Goal: Task Accomplishment & Management: Manage account settings

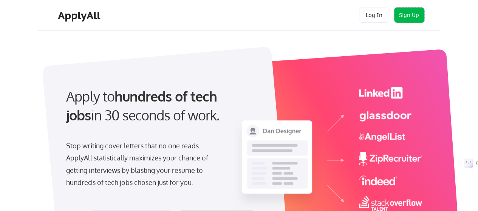
click at [414, 12] on button "Sign Up" at bounding box center [409, 15] width 30 height 15
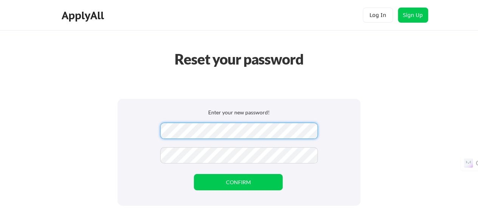
click at [347, 120] on div "Enter your new password! CONFIRM" at bounding box center [239, 152] width 243 height 107
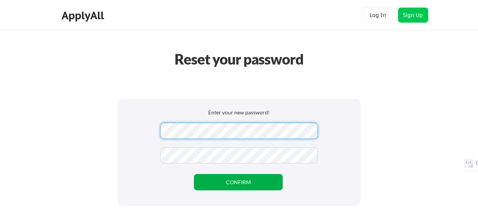
click at [236, 180] on button "CONFIRM" at bounding box center [238, 182] width 89 height 16
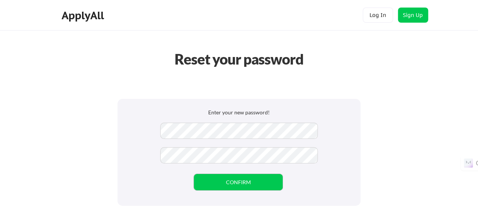
click at [355, 85] on div "Reset your password Enter your new password! CONFIRM" at bounding box center [239, 160] width 478 height 320
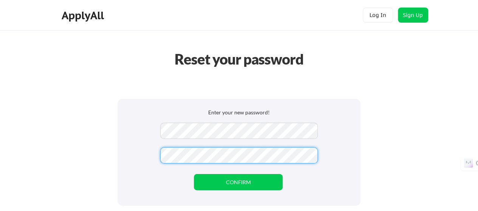
click at [337, 117] on div "Enter your new password!" at bounding box center [239, 113] width 213 height 9
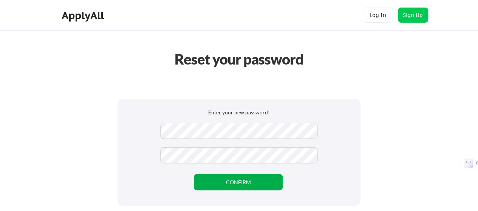
click at [250, 185] on button "CONFIRM" at bounding box center [238, 182] width 89 height 16
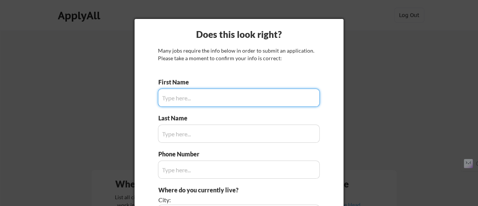
click at [171, 98] on input "input" at bounding box center [239, 98] width 162 height 18
type input "Manoj"
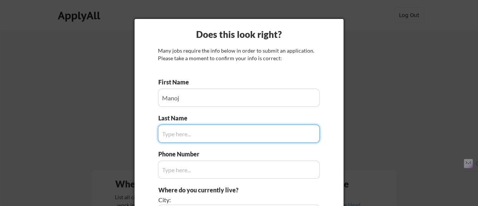
click at [172, 126] on input "input" at bounding box center [239, 133] width 162 height 18
type input "[PERSON_NAME]"
click at [191, 171] on input "input" at bounding box center [239, 169] width 162 height 18
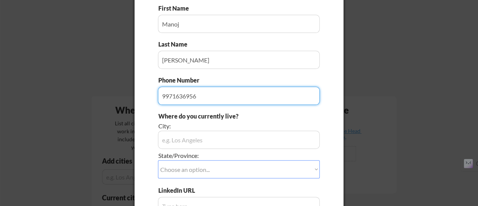
scroll to position [76, 0]
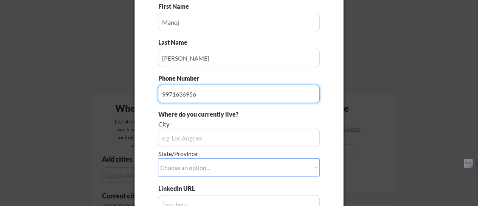
type input "9971636956"
click at [189, 138] on input "input" at bounding box center [239, 138] width 162 height 18
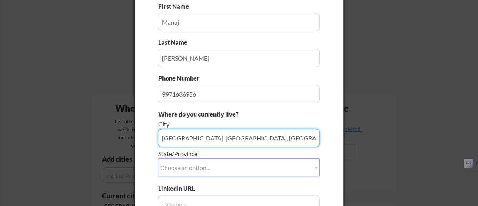
type input "[GEOGRAPHIC_DATA], [GEOGRAPHIC_DATA], [GEOGRAPHIC_DATA]"
click at [209, 170] on select "Choose an option... Other/Not Applicable [US_STATE] [US_STATE] [GEOGRAPHIC_DATA…" at bounding box center [239, 167] width 162 height 18
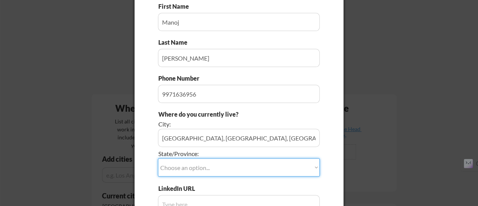
select select ""Other/Not Applicable""
click at [158, 158] on select "Choose an option... Other/Not Applicable [US_STATE] [US_STATE] [GEOGRAPHIC_DATA…" at bounding box center [239, 167] width 162 height 18
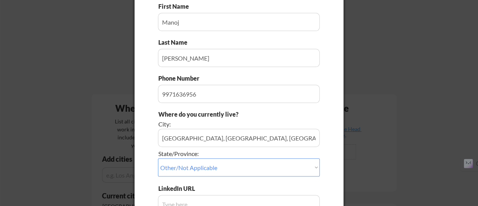
scroll to position [151, 0]
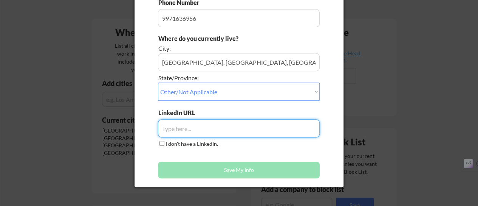
click at [189, 128] on input "input" at bounding box center [239, 128] width 162 height 18
paste input "[DOMAIN_NAME][URL]"
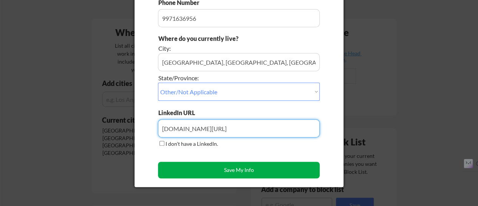
type input "[DOMAIN_NAME][URL]"
click at [250, 171] on button "Save My Info" at bounding box center [239, 169] width 162 height 17
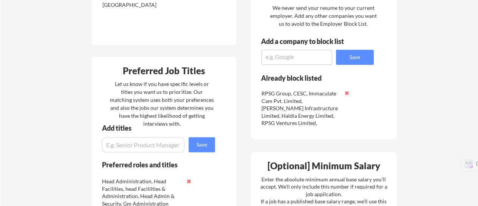
scroll to position [303, 0]
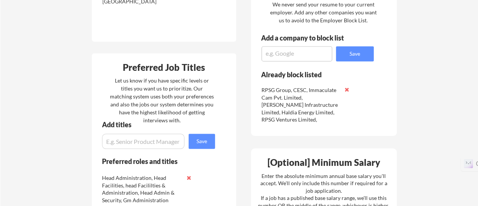
click at [117, 143] on input "input" at bounding box center [143, 141] width 82 height 15
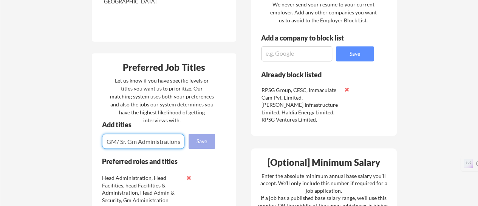
type input "Head Adminstration & facilties, Head facilties, Head Administration, GM/ Sr. Gm…"
click at [204, 141] on button "Save" at bounding box center [202, 141] width 26 height 15
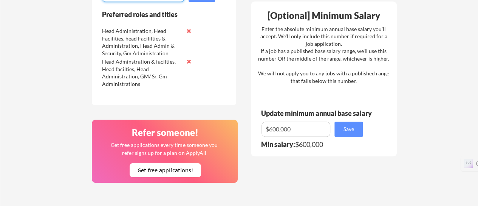
scroll to position [416, 0]
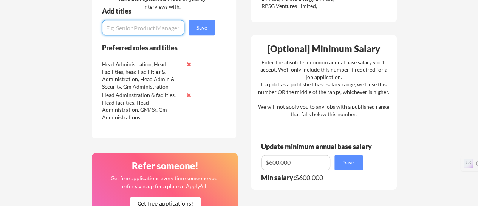
click at [271, 163] on input "input" at bounding box center [296, 162] width 69 height 15
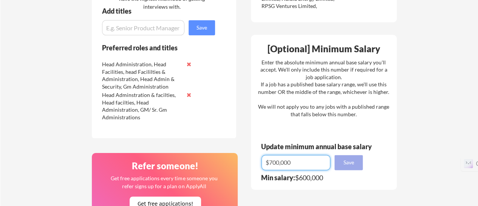
type input "$700,000"
click at [359, 164] on button "Save" at bounding box center [349, 162] width 28 height 15
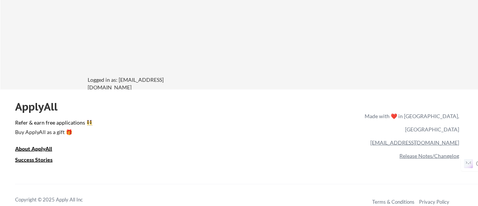
scroll to position [529, 0]
